Goal: Task Accomplishment & Management: Understand process/instructions

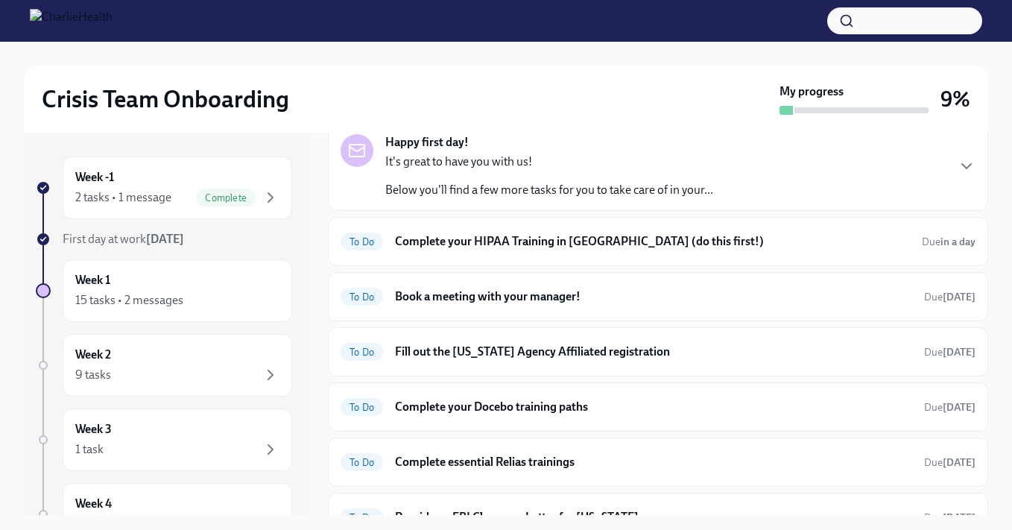
scroll to position [94, 0]
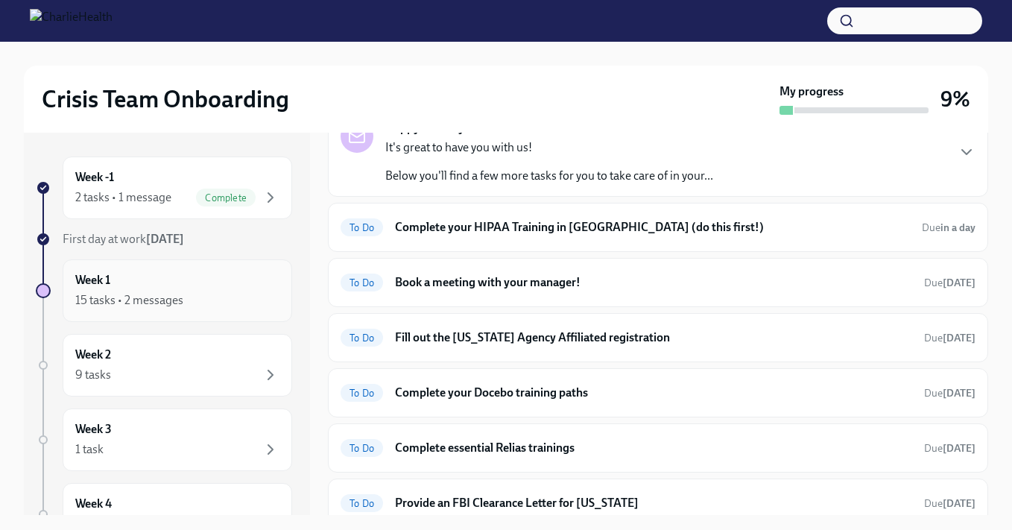
click at [203, 291] on div "15 tasks • 2 messages" at bounding box center [177, 300] width 204 height 18
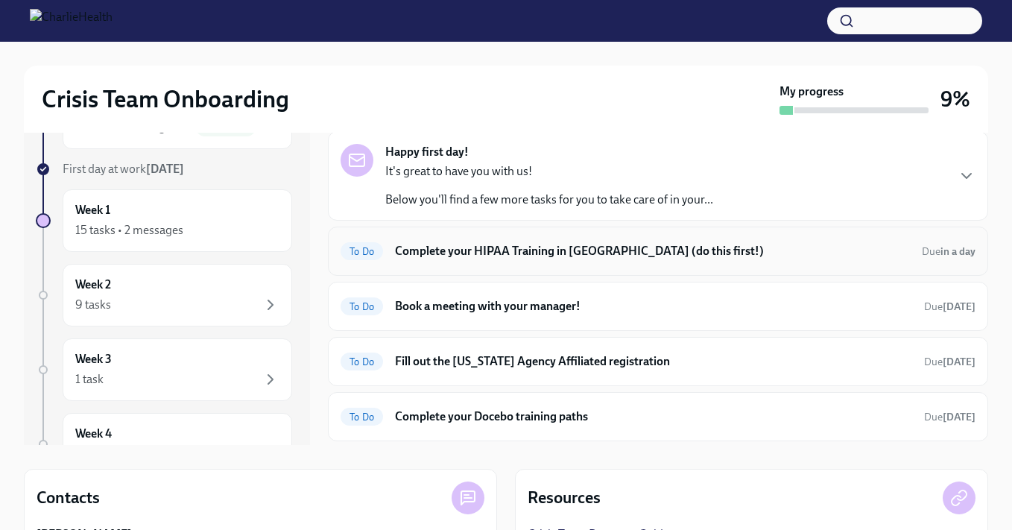
click at [546, 256] on h6 "Complete your HIPAA Training in [GEOGRAPHIC_DATA] (do this first!)" at bounding box center [652, 251] width 515 height 16
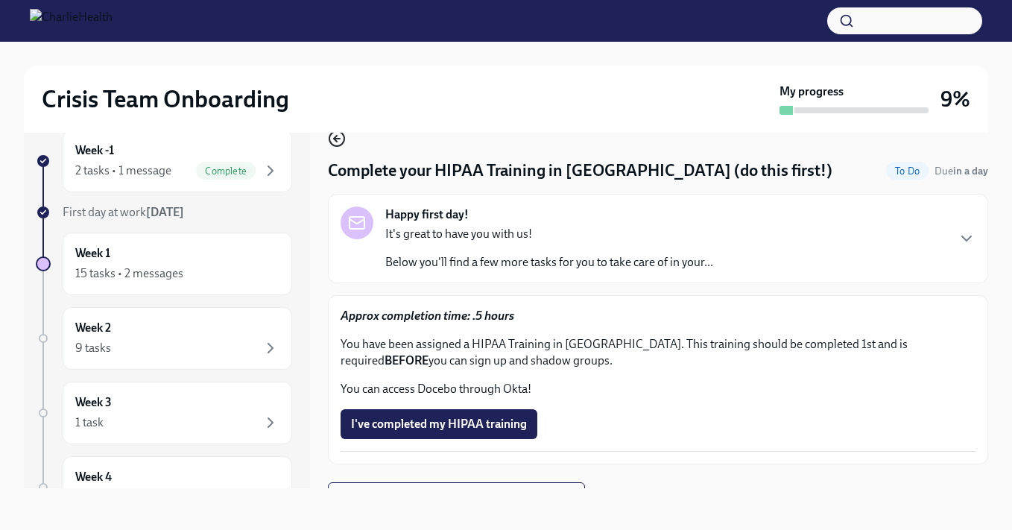
click at [344, 144] on icon "button" at bounding box center [337, 139] width 18 height 18
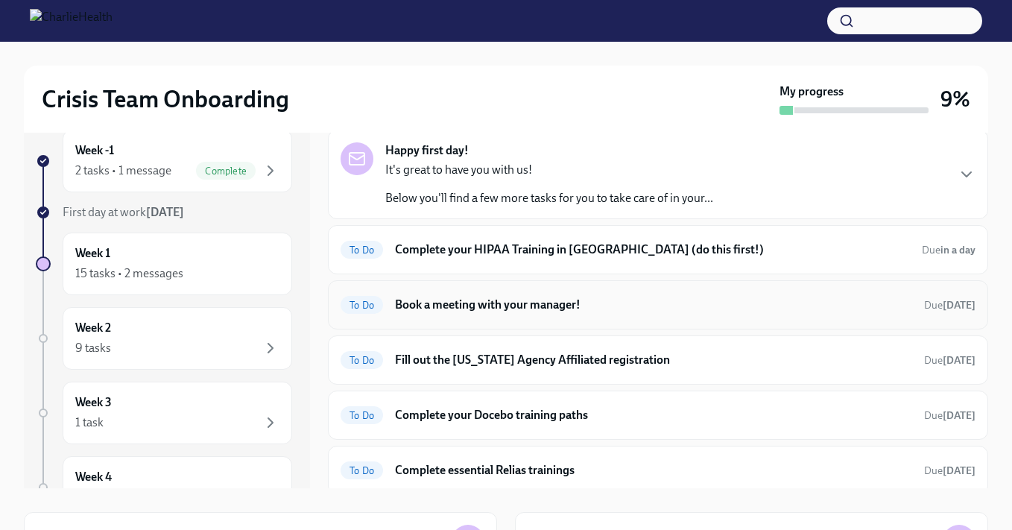
scroll to position [67, 0]
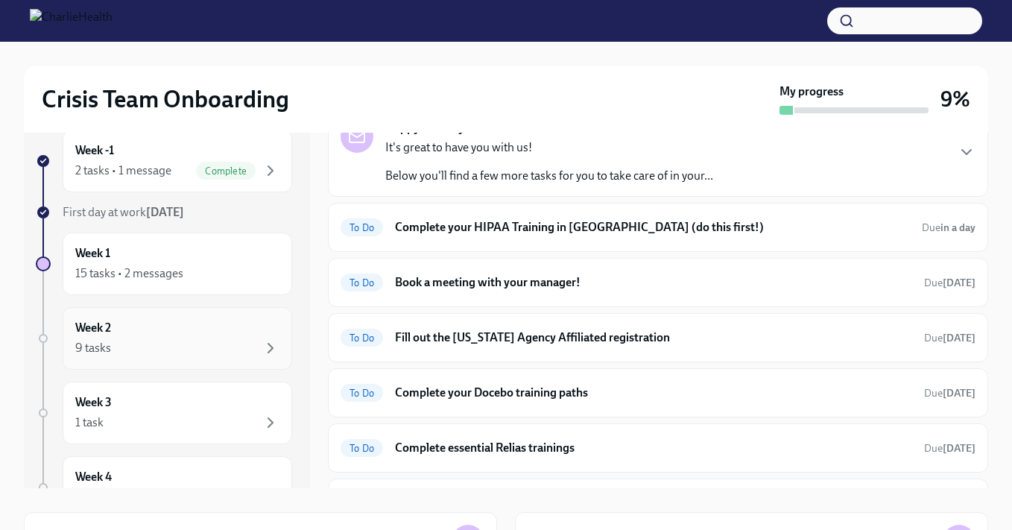
click at [156, 326] on div "Week 2 9 tasks" at bounding box center [177, 338] width 204 height 37
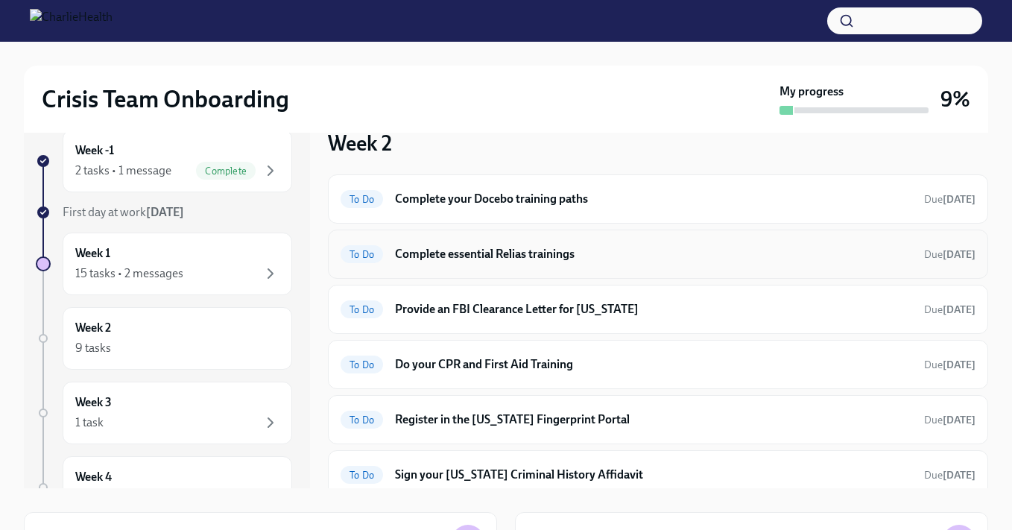
click at [521, 256] on h6 "Complete essential Relias trainings" at bounding box center [653, 254] width 517 height 16
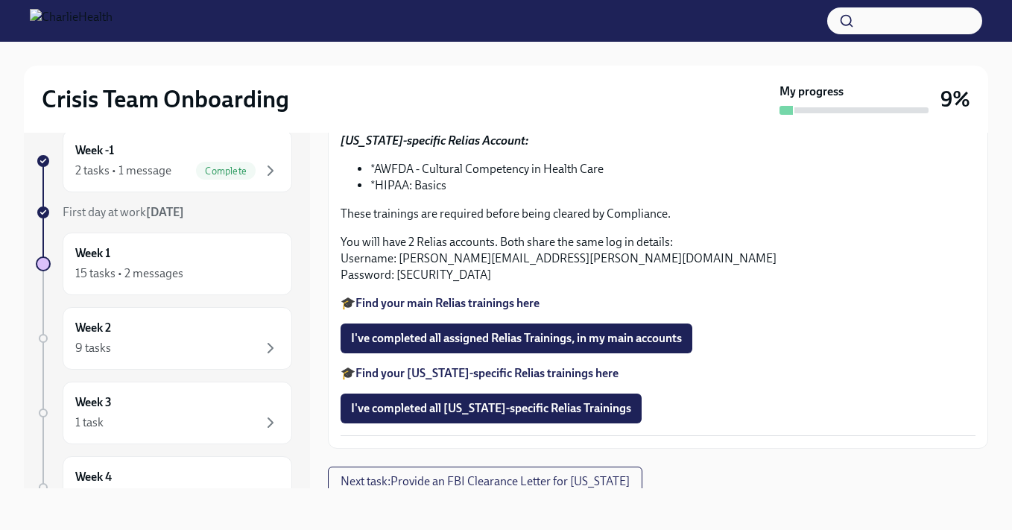
scroll to position [323, 0]
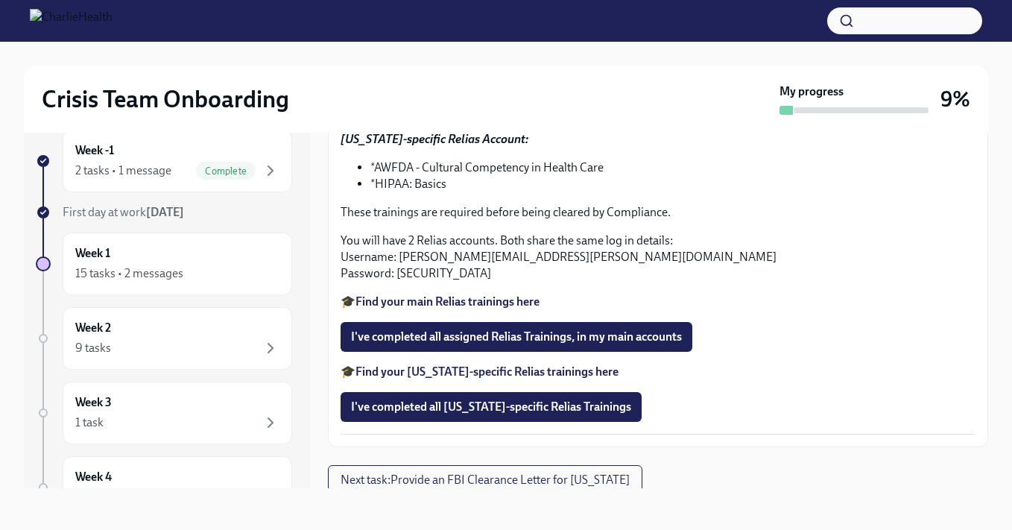
click at [583, 374] on strong "Find your [US_STATE]-specific Relias trainings here" at bounding box center [487, 371] width 263 height 14
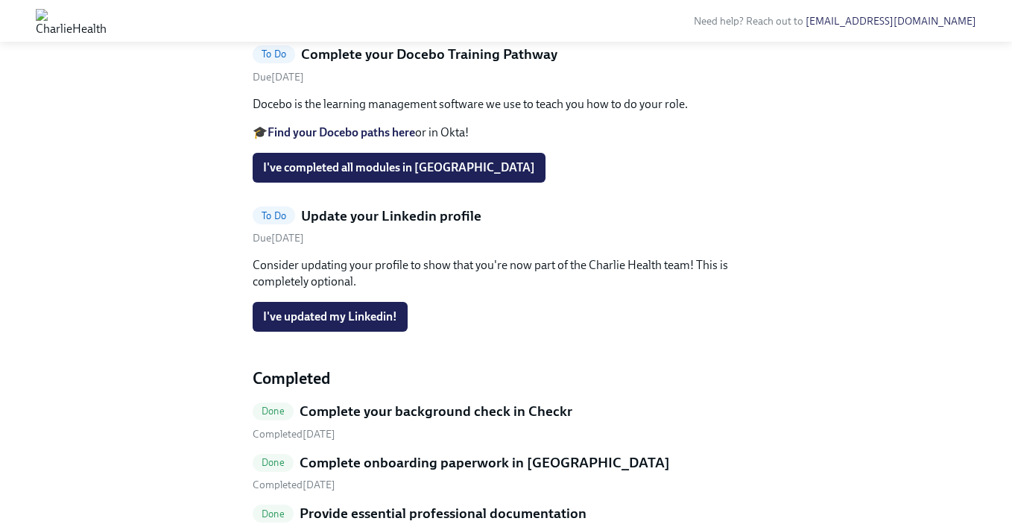
scroll to position [308, 0]
